Goal: Navigation & Orientation: Find specific page/section

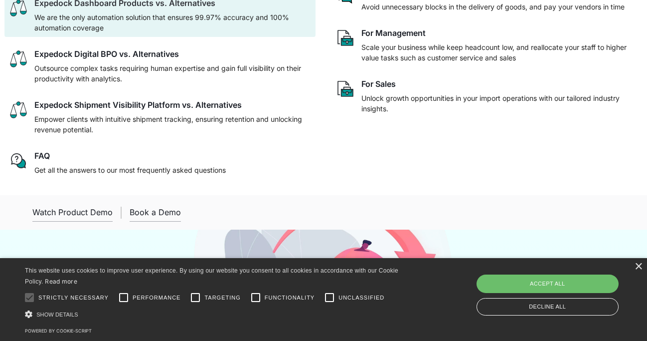
scroll to position [192, 0]
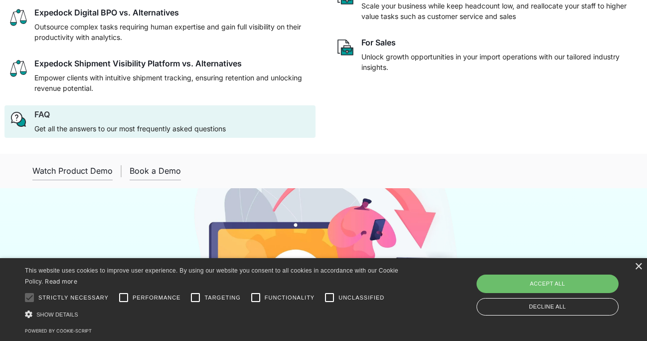
click at [177, 128] on p "Get all the answers to our most frequently asked questions" at bounding box center [129, 128] width 191 height 10
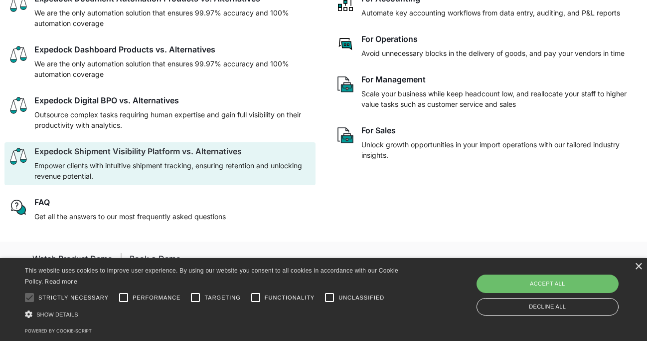
scroll to position [0, 0]
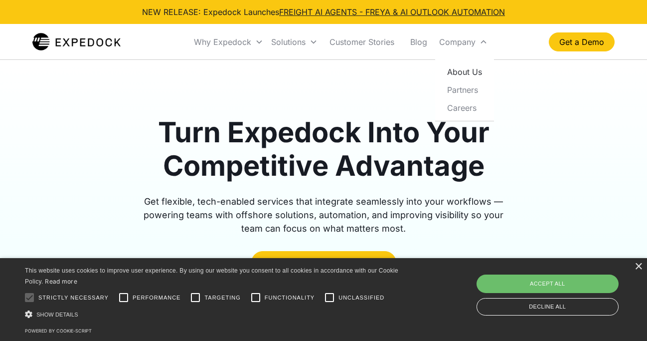
click at [462, 68] on link "About Us" at bounding box center [464, 72] width 51 height 18
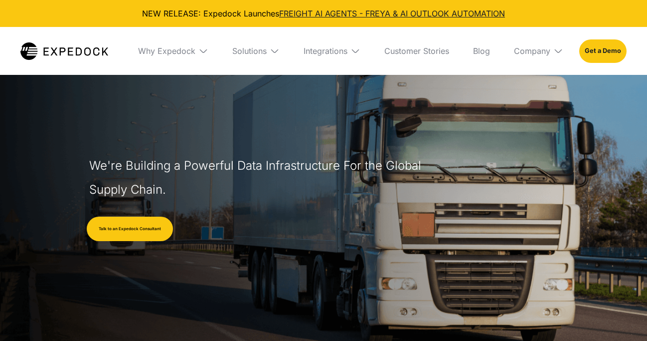
select select
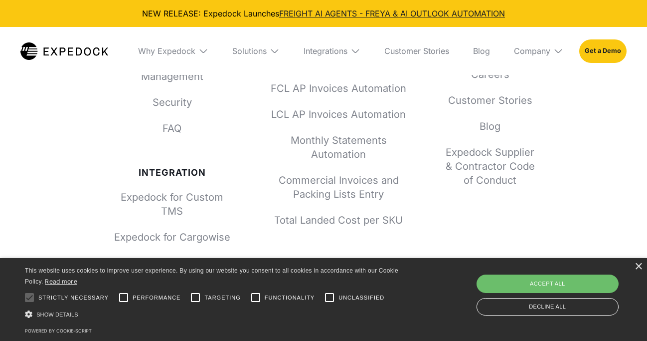
scroll to position [4441, 0]
